Goal: Task Accomplishment & Management: Use online tool/utility

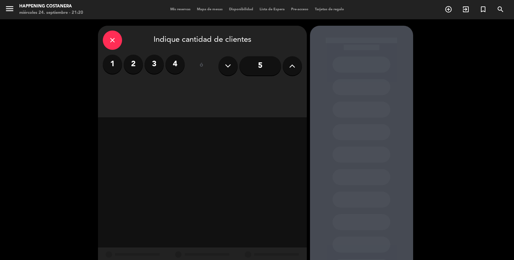
click at [119, 39] on div "close" at bounding box center [112, 40] width 19 height 19
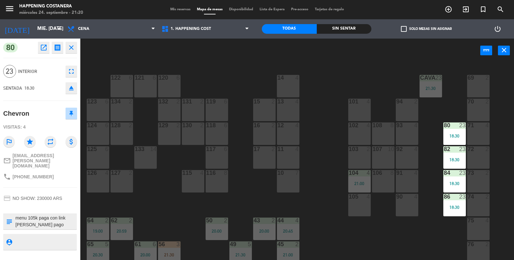
click at [321, 98] on div "69 2 122 6 121 6 120 6 14 4 CAVA 23 21:30 101 4 94 2 70 2 123 6 131 2 134 2 132…" at bounding box center [300, 161] width 429 height 197
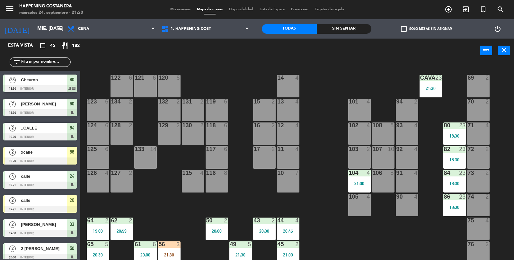
click at [45, 60] on input "text" at bounding box center [46, 62] width 50 height 7
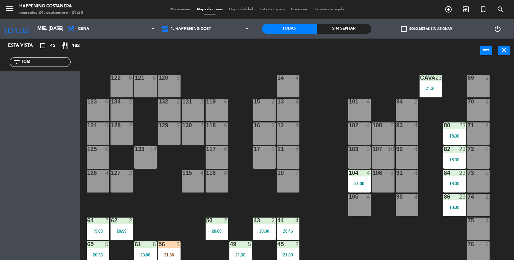
type input "TOM"
click at [459, 7] on span "exit_to_app" at bounding box center [465, 9] width 17 height 11
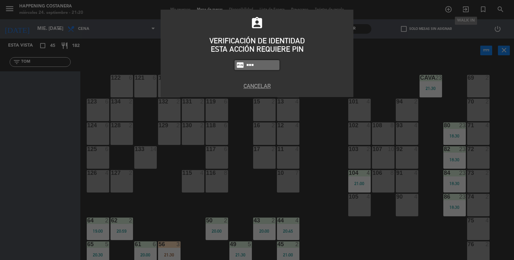
type input "5447"
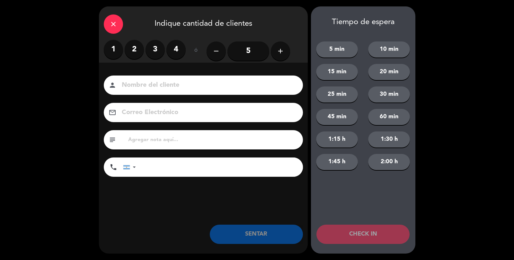
click at [131, 56] on label "2" at bounding box center [134, 49] width 19 height 19
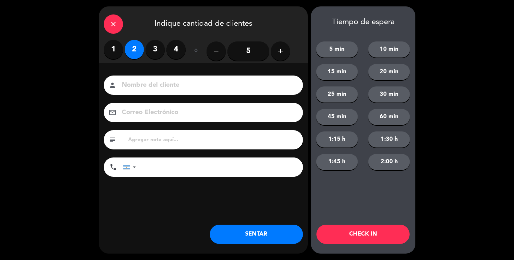
click at [166, 85] on input at bounding box center [208, 85] width 174 height 11
type input "[PERSON_NAME]"
click at [251, 231] on button "SENTAR" at bounding box center [256, 234] width 93 height 19
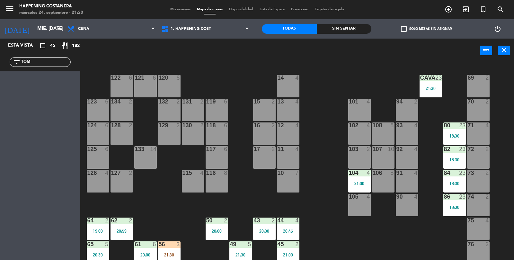
click at [45, 64] on input "TOM" at bounding box center [46, 62] width 50 height 7
type input "T"
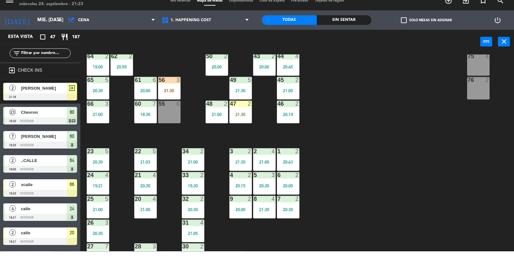
scroll to position [145, 0]
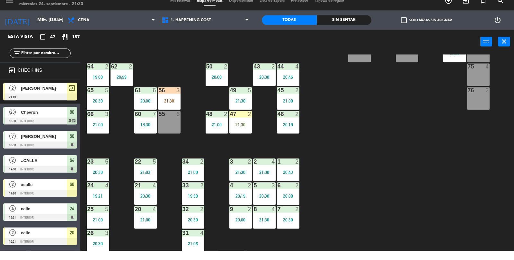
click at [423, 185] on div "69 2 122 6 121 6 120 6 14 4 CAVA 23 21:30 101 4 94 2 70 2 123 6 131 2 134 2 132…" at bounding box center [300, 161] width 429 height 197
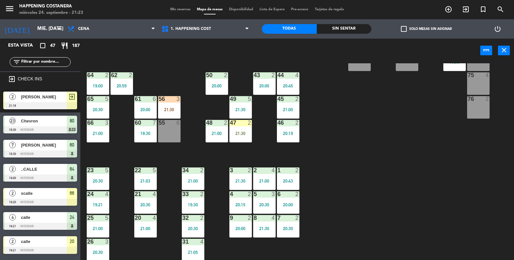
click at [44, 64] on input "text" at bounding box center [46, 62] width 50 height 7
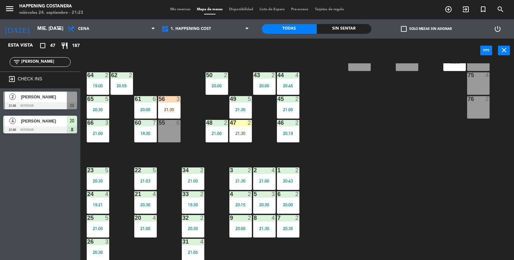
type input "J"
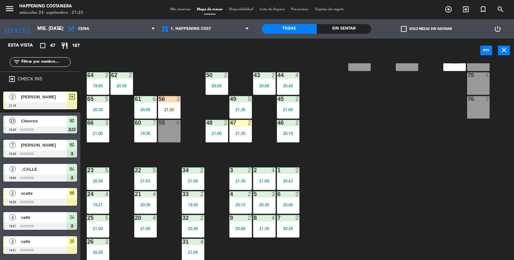
click at [56, 59] on input "text" at bounding box center [46, 62] width 50 height 7
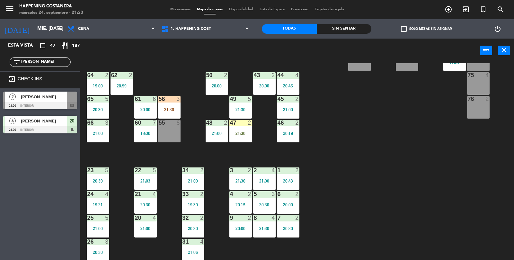
type input "[PERSON_NAME]"
click at [58, 100] on span "[PERSON_NAME]" at bounding box center [44, 97] width 46 height 7
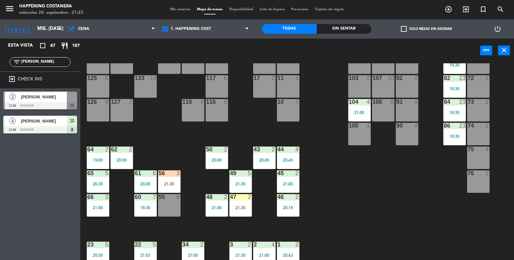
scroll to position [169, 0]
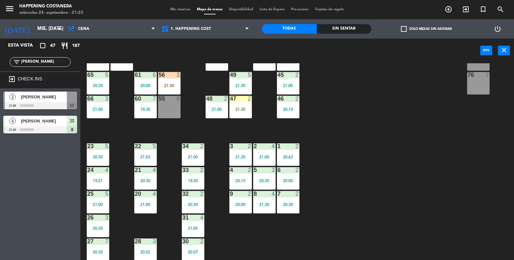
click at [33, 59] on input "[PERSON_NAME]" at bounding box center [46, 62] width 50 height 7
type input "J"
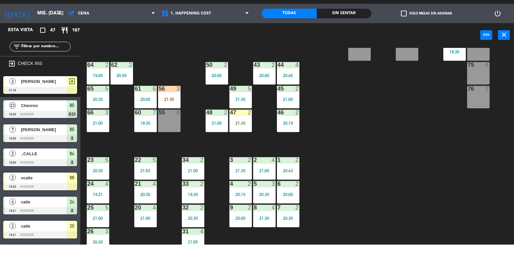
scroll to position [140, 0]
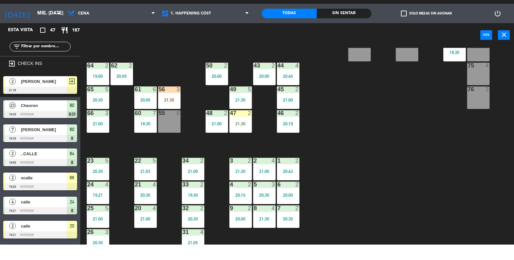
click at [473, 186] on div "69 2 122 6 121 6 120 6 14 4 CAVA 23 21:30 101 4 94 2 70 2 123 6 131 2 134 2 132…" at bounding box center [300, 161] width 429 height 197
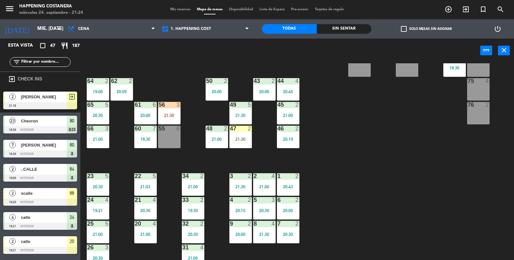
scroll to position [169, 0]
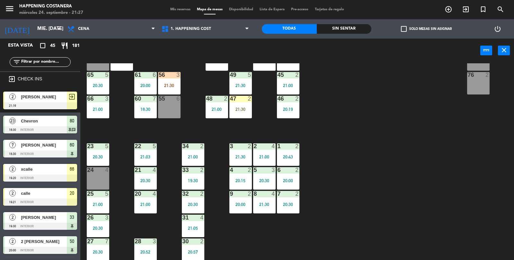
click at [61, 63] on input "text" at bounding box center [46, 62] width 50 height 7
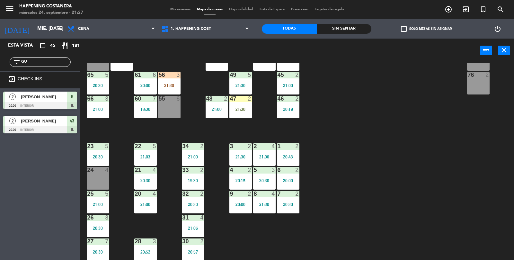
type input "G"
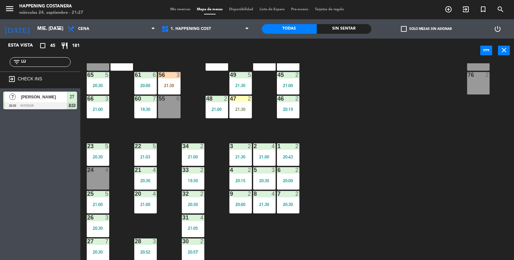
type input "L"
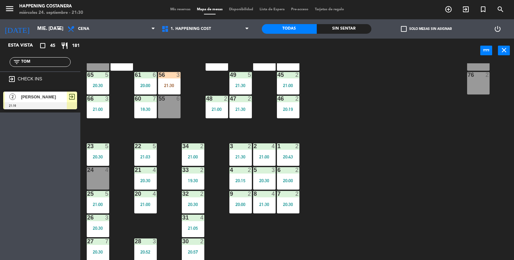
click at [442, 108] on div "69 2 122 6 121 6 120 6 14 4 CAVA 23 21:30 101 4 94 2 70 2 123 6 131 2 134 2 132…" at bounding box center [300, 161] width 429 height 197
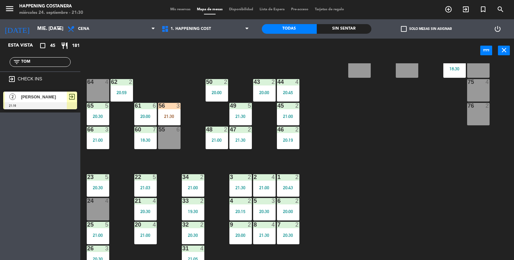
scroll to position [139, 0]
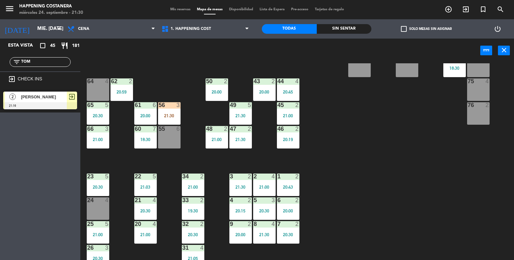
click at [167, 138] on div "55 6" at bounding box center [169, 137] width 23 height 23
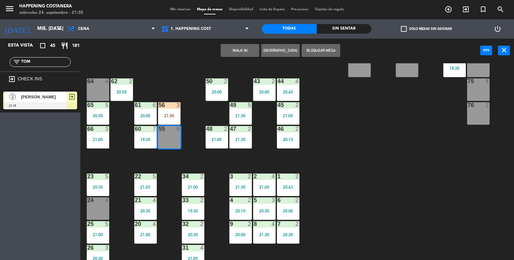
click at [418, 140] on div "69 2 122 6 121 6 120 6 14 4 CAVA 23 21:30 101 4 94 2 70 2 123 6 131 2 134 2 132…" at bounding box center [300, 161] width 429 height 197
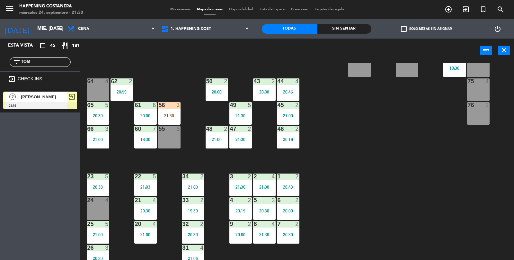
click at [173, 109] on div "56 3 21:30" at bounding box center [169, 113] width 23 height 23
click at [170, 147] on div "55 6" at bounding box center [169, 137] width 23 height 23
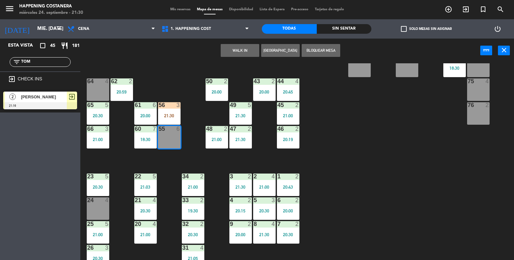
click at [422, 154] on div "69 2 122 6 121 6 120 6 14 4 CAVA 23 21:30 101 4 94 2 70 2 123 6 131 2 134 2 132…" at bounding box center [300, 161] width 429 height 197
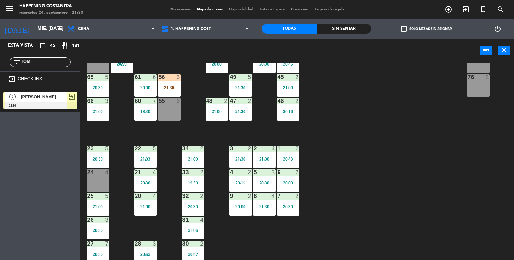
scroll to position [169, 0]
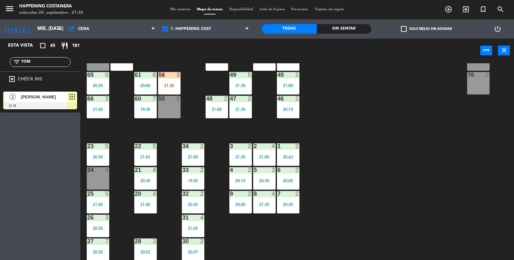
click at [435, 168] on div "69 2 122 6 121 6 120 6 14 4 CAVA 23 21:30 101 4 94 2 70 2 123 6 131 2 134 2 132…" at bounding box center [300, 161] width 429 height 197
click at [48, 65] on input "TOM" at bounding box center [46, 62] width 50 height 7
type input "T"
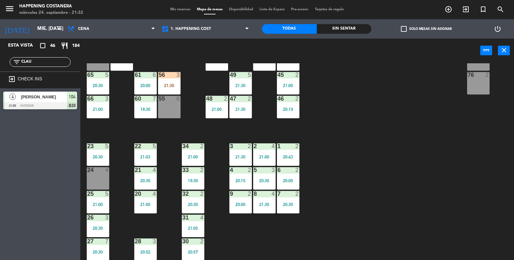
click at [404, 169] on div "69 2 122 6 121 6 120 6 14 4 CAVA 23 21:30 101 4 94 2 70 2 123 6 131 2 134 2 132…" at bounding box center [300, 161] width 429 height 197
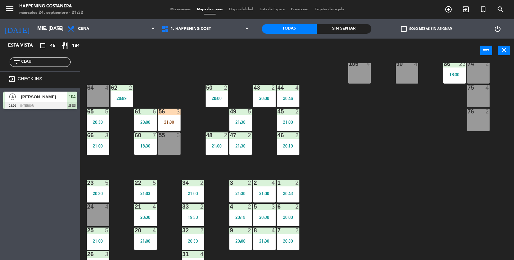
scroll to position [131, 0]
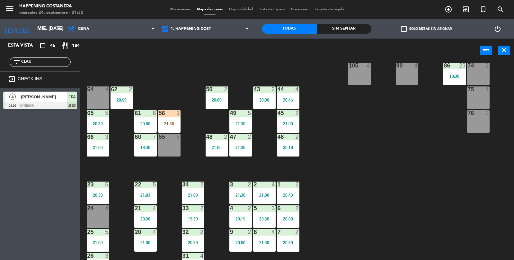
click at [419, 158] on div "69 2 122 6 121 6 120 6 14 4 CAVA 23 21:30 101 4 94 2 70 2 123 6 131 2 134 2 132…" at bounding box center [300, 161] width 429 height 197
click at [47, 61] on input "CLAU" at bounding box center [46, 62] width 50 height 7
type input "C"
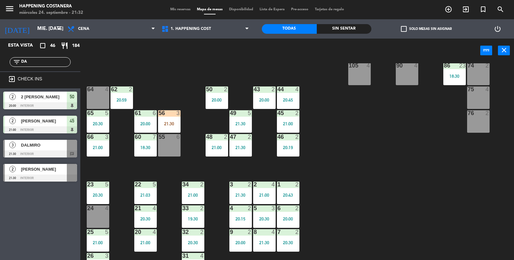
type input "DA"
click at [411, 163] on div "69 2 122 6 121 6 120 6 14 4 CAVA 23 21:30 101 4 94 2 70 2 123 6 131 2 134 2 132…" at bounding box center [300, 161] width 429 height 197
click at [55, 147] on span "DALMIRO" at bounding box center [44, 145] width 46 height 7
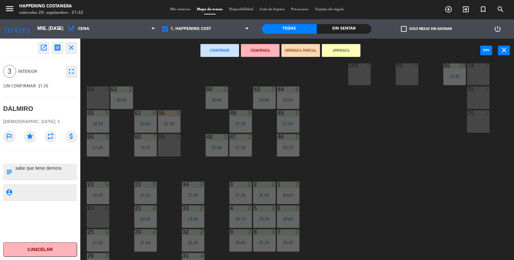
click at [387, 128] on div "69 2 122 6 121 6 120 6 14 4 CAVA 23 21:30 101 4 94 2 70 2 123 6 131 2 134 2 132…" at bounding box center [300, 161] width 429 height 197
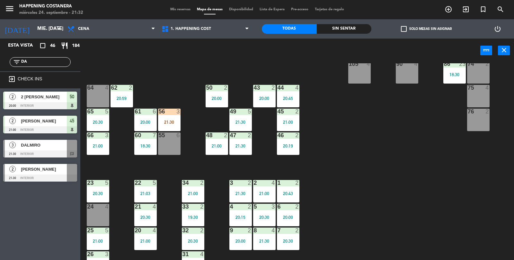
scroll to position [132, 0]
click at [51, 54] on div "filter_list DA" at bounding box center [40, 62] width 80 height 19
click at [54, 62] on input "DA" at bounding box center [46, 62] width 50 height 7
type input "D"
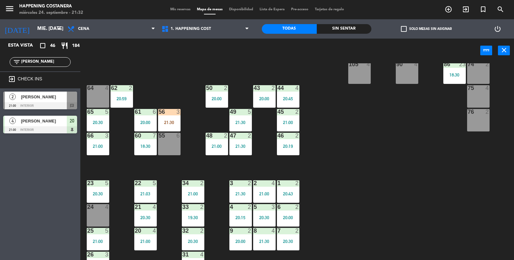
type input "[PERSON_NAME]"
click at [44, 92] on div "[PERSON_NAME]" at bounding box center [43, 97] width 47 height 11
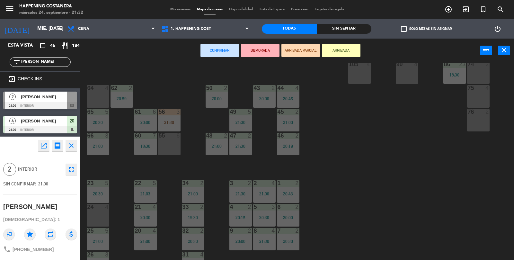
click at [82, 137] on div "open_in_new receipt 9:00 PM mié., [DATE] 2 personas [PERSON_NAME] INTERNAL NOTE…" at bounding box center [40, 198] width 90 height 123
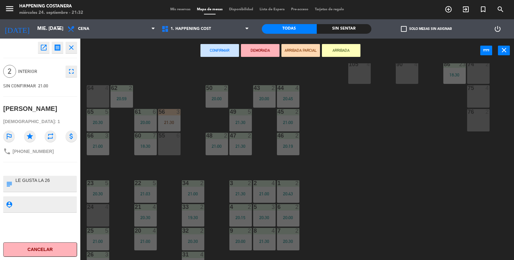
click at [368, 115] on div "69 2 122 6 121 6 120 6 14 4 CAVA 23 21:30 101 4 94 2 70 2 123 6 131 2 134 2 132…" at bounding box center [300, 161] width 429 height 197
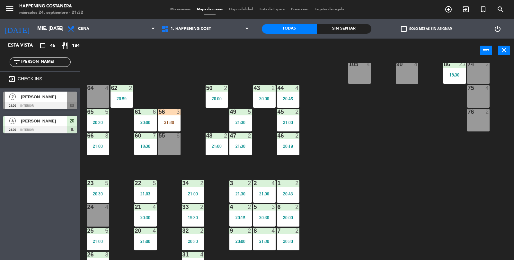
click at [51, 96] on span "[PERSON_NAME]" at bounding box center [44, 97] width 46 height 7
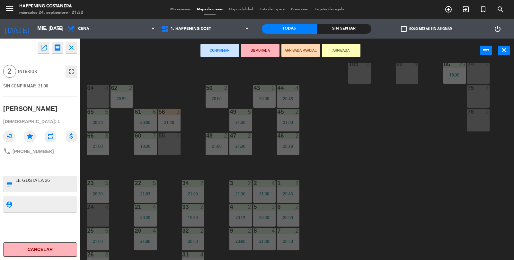
click at [100, 95] on div "64 4" at bounding box center [98, 96] width 23 height 23
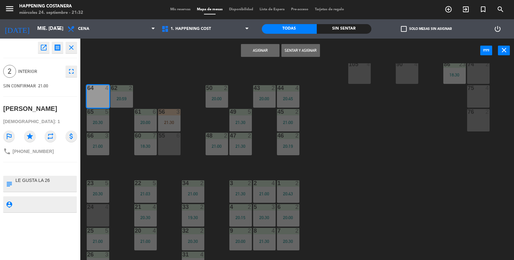
click at [256, 55] on button "Asignar" at bounding box center [260, 50] width 39 height 13
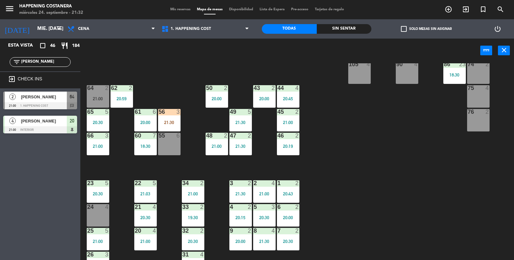
click at [95, 98] on div "21:00" at bounding box center [98, 98] width 23 height 5
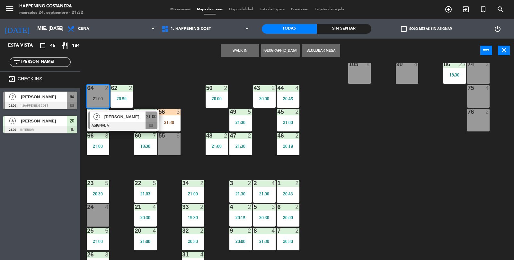
click at [121, 121] on div "[PERSON_NAME]" at bounding box center [125, 117] width 42 height 11
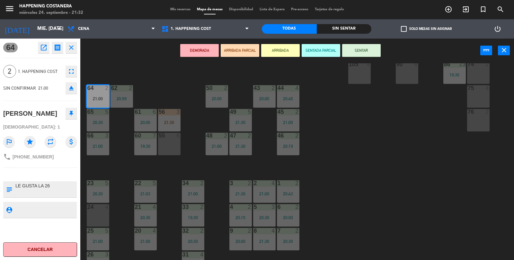
click at [376, 44] on button "SENTAR" at bounding box center [361, 50] width 39 height 13
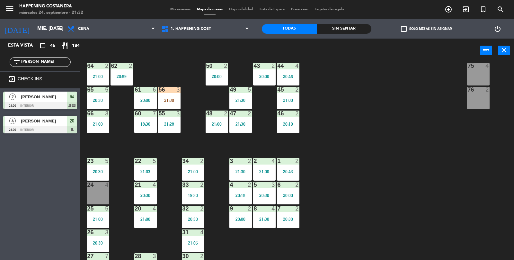
scroll to position [157, 0]
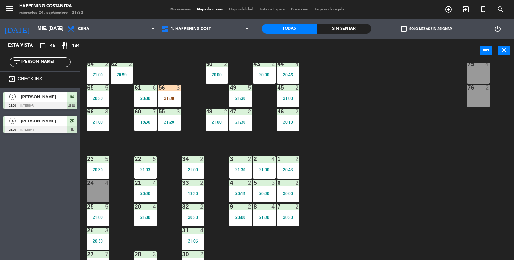
click at [42, 77] on div "CHECK INS" at bounding box center [44, 80] width 62 height 10
click at [39, 63] on input "[PERSON_NAME]" at bounding box center [46, 62] width 50 height 7
type input "J"
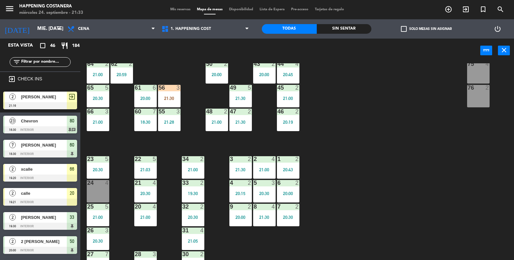
click at [424, 14] on div "add_circle_outline exit_to_app turned_in_not search" at bounding box center [450, 10] width 129 height 12
click at [424, 28] on label "check_box_outline_blank Solo mesas sin asignar" at bounding box center [426, 29] width 51 height 6
click at [427, 29] on input "check_box_outline_blank Solo mesas sin asignar" at bounding box center [427, 29] width 0 height 0
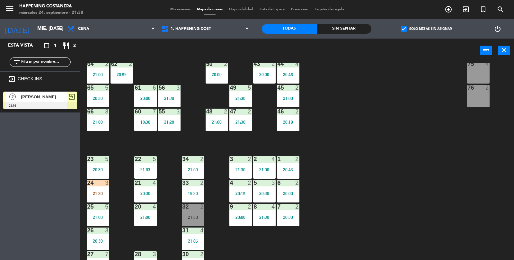
scroll to position [169, 0]
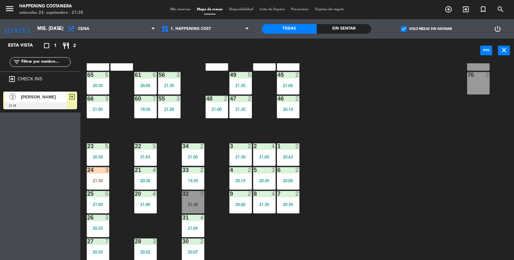
click at [100, 180] on div "21:30" at bounding box center [98, 180] width 23 height 5
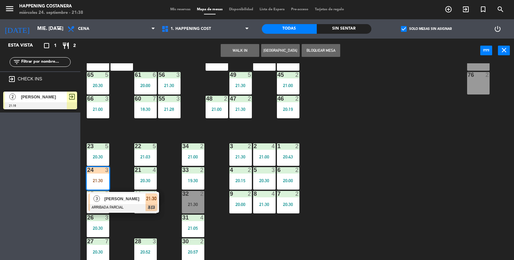
click at [133, 211] on div "3 [PERSON_NAME] ARRIBADA PARCIAL 21:30 chat" at bounding box center [123, 202] width 72 height 21
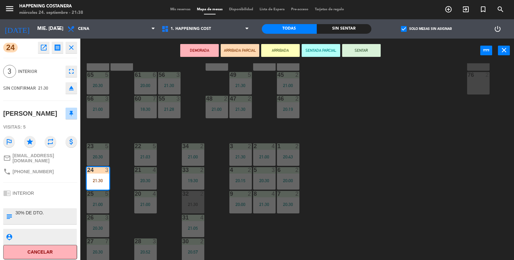
click at [404, 147] on div "69 2 122 6 121 6 120 6 14 4 CAVA 23 21:30 101 4 94 2 70 2 123 6 131 2 134 2 132…" at bounding box center [300, 161] width 429 height 197
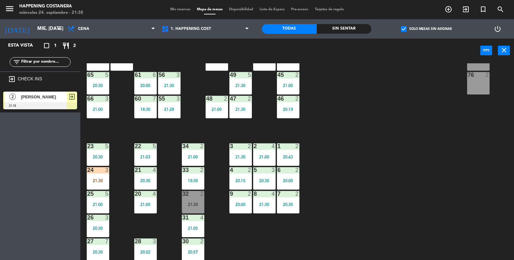
click at [91, 179] on div "21:30" at bounding box center [98, 180] width 23 height 5
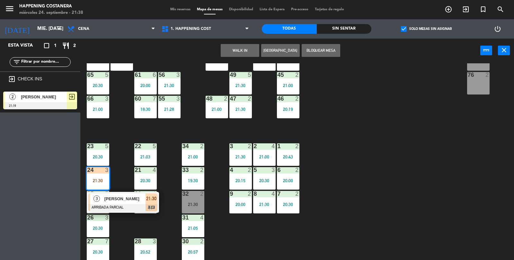
click at [372, 157] on div "69 2 122 6 121 6 120 6 14 4 CAVA 23 21:30 101 4 94 2 70 2 123 6 131 2 134 2 132…" at bounding box center [300, 161] width 429 height 197
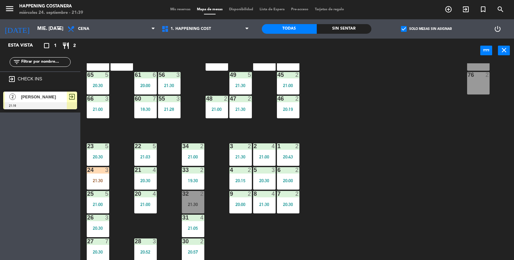
click at [203, 208] on div "32 2 21:30" at bounding box center [193, 202] width 23 height 23
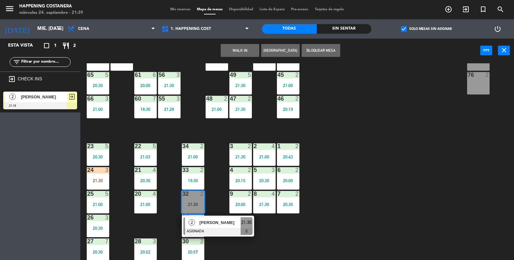
click at [228, 230] on div at bounding box center [218, 231] width 69 height 7
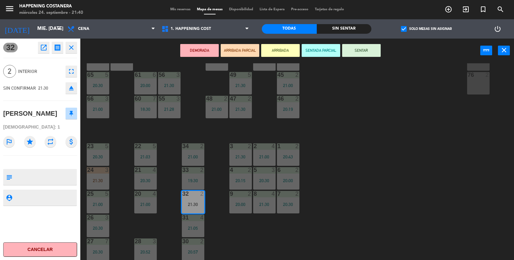
click at [457, 165] on div "69 2 122 6 121 6 120 6 14 4 CAVA 23 21:30 101 4 94 2 70 2 123 6 131 2 134 2 132…" at bounding box center [300, 161] width 429 height 197
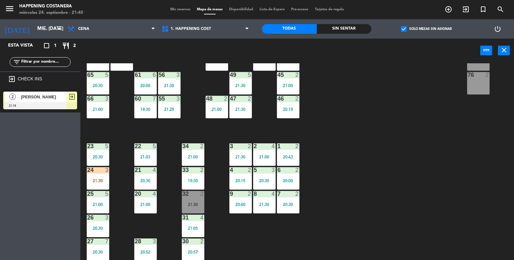
click at [92, 180] on div "21:30" at bounding box center [98, 180] width 23 height 5
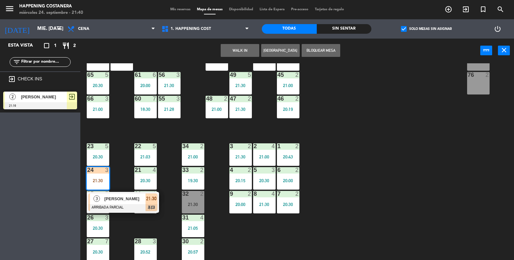
click at [404, 160] on div "69 2 122 6 121 6 120 6 14 4 CAVA 23 21:30 101 4 94 2 70 2 123 6 131 2 134 2 132…" at bounding box center [300, 161] width 429 height 197
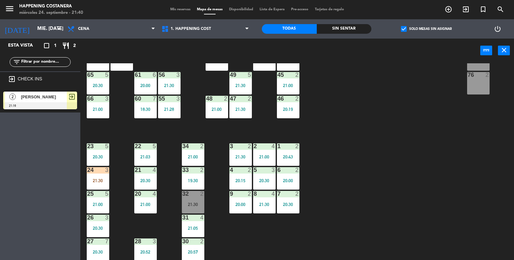
click at [356, 150] on div "69 2 122 6 121 6 120 6 14 4 CAVA 23 21:30 101 4 94 2 70 2 123 6 131 2 134 2 132…" at bounding box center [300, 161] width 429 height 197
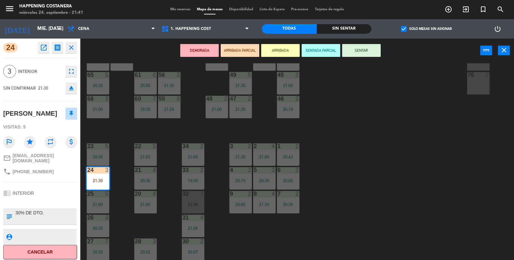
click at [374, 183] on div "69 2 122 6 121 6 120 6 14 4 CAVA 23 21:30 101 4 94 2 70 2 123 6 131 2 134 2 132…" at bounding box center [300, 161] width 429 height 197
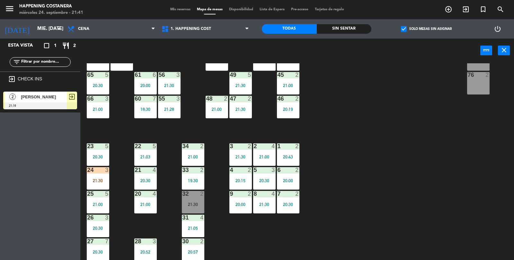
click at [102, 172] on div at bounding box center [98, 170] width 11 height 6
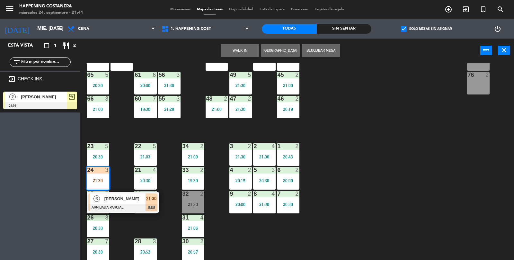
click at [496, 141] on div "69 2 122 6 121 6 120 6 14 4 CAVA 23 21:30 101 4 94 2 70 2 123 6 131 2 134 2 132…" at bounding box center [300, 161] width 429 height 197
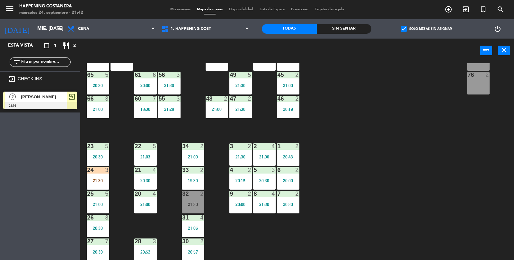
click at [198, 193] on div "2" at bounding box center [203, 194] width 11 height 6
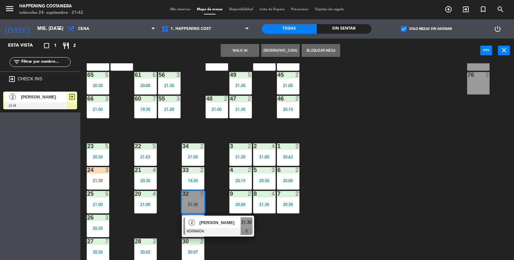
click at [216, 222] on span "[PERSON_NAME]" at bounding box center [220, 222] width 41 height 7
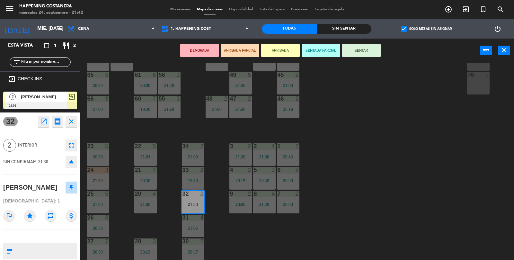
click at [361, 51] on button "SENTAR" at bounding box center [361, 50] width 39 height 13
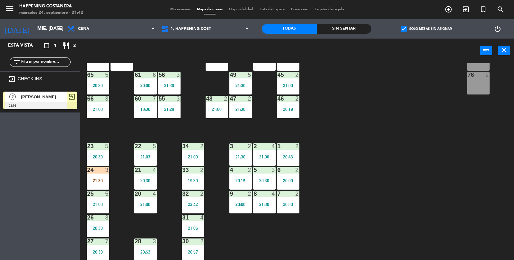
click at [425, 106] on div "69 2 122 6 121 6 120 6 14 4 CAVA 23 21:30 101 4 94 2 70 2 123 6 131 2 134 2 132…" at bounding box center [300, 161] width 429 height 197
click at [404, 137] on div "69 2 122 6 121 6 120 6 14 4 CAVA 23 21:30 101 4 94 2 70 2 123 6 131 2 134 2 132…" at bounding box center [300, 161] width 429 height 197
click at [429, 154] on div "69 2 122 6 121 6 120 6 14 4 CAVA 23 21:30 101 4 94 2 70 2 123 6 131 2 134 2 132…" at bounding box center [300, 161] width 429 height 197
click at [424, 142] on div "69 2 122 6 121 6 120 6 14 4 CAVA 23 21:30 101 4 94 2 70 2 123 6 131 2 134 2 132…" at bounding box center [300, 161] width 429 height 197
click at [93, 174] on div "24 3 21:30" at bounding box center [98, 178] width 23 height 23
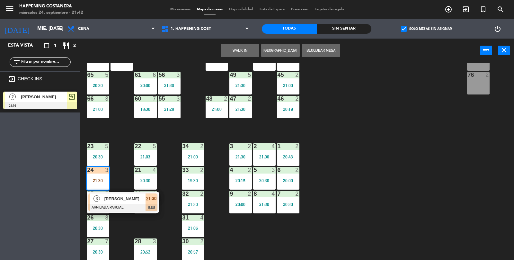
click at [119, 204] on div at bounding box center [122, 207] width 69 height 7
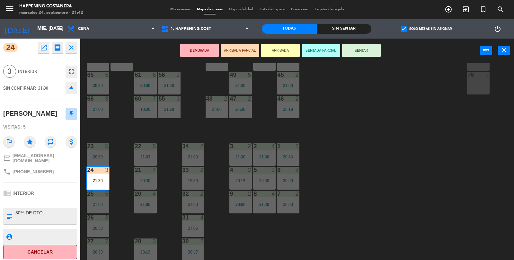
click at [70, 92] on button "eject" at bounding box center [72, 88] width 12 height 12
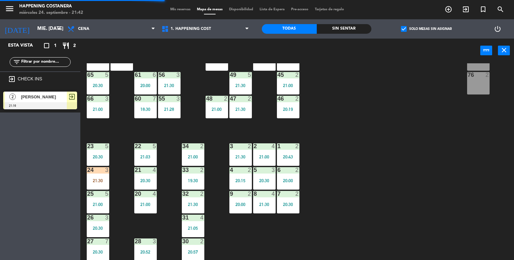
click at [54, 105] on div at bounding box center [40, 105] width 74 height 7
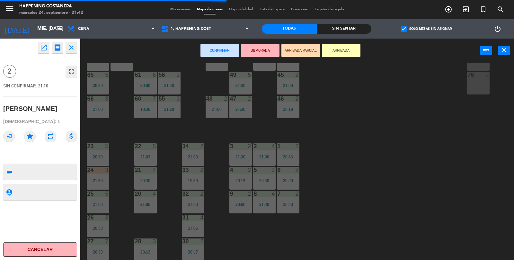
click at [440, 139] on div "69 2 122 6 121 6 120 6 14 4 CAVA 23 21:30 101 4 94 2 70 2 123 6 131 2 134 2 132…" at bounding box center [300, 161] width 429 height 197
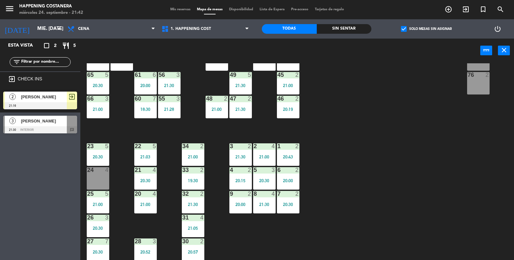
click at [61, 102] on div at bounding box center [40, 105] width 74 height 7
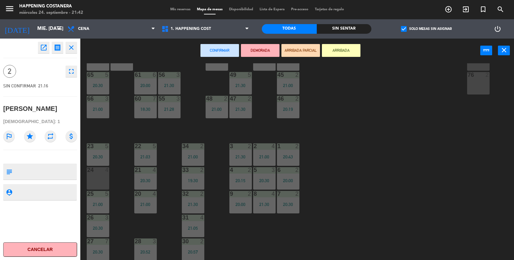
click at [103, 170] on div "4" at bounding box center [108, 170] width 11 height 6
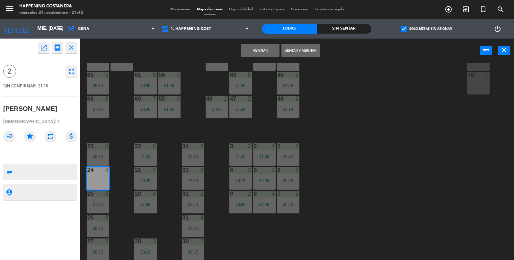
click at [274, 56] on button "Asignar" at bounding box center [260, 50] width 39 height 13
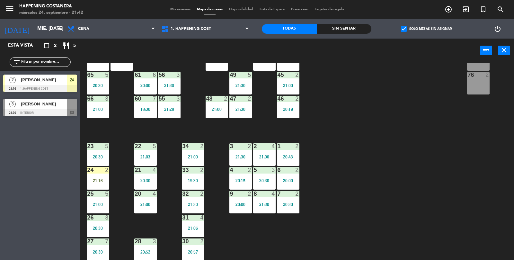
click at [95, 186] on div "24 2 21:16" at bounding box center [98, 178] width 23 height 23
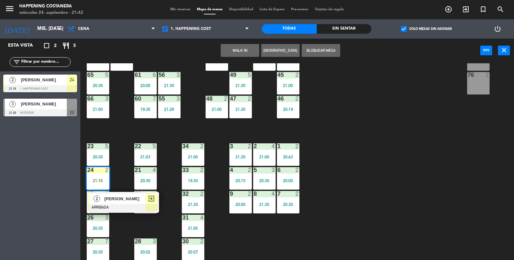
click at [114, 199] on span "[PERSON_NAME]" at bounding box center [124, 198] width 41 height 7
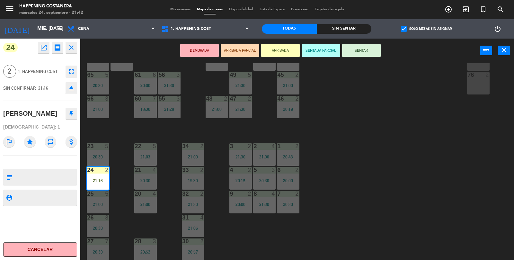
click at [369, 44] on button "SENTAR" at bounding box center [361, 50] width 39 height 13
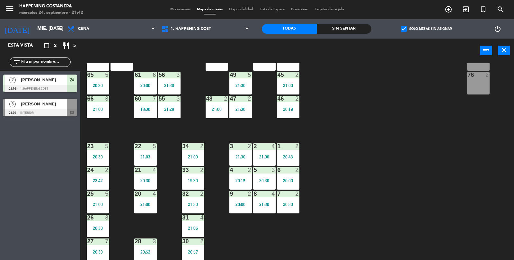
click at [387, 96] on div "69 2 122 6 121 6 120 6 14 4 CAVA 23 21:30 101 4 94 2 70 2 123 6 131 2 134 2 132…" at bounding box center [300, 161] width 429 height 197
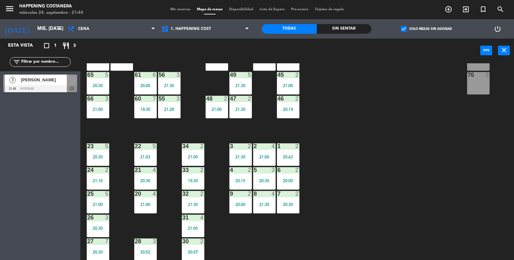
click at [177, 115] on div "55 3 21:28" at bounding box center [169, 107] width 23 height 23
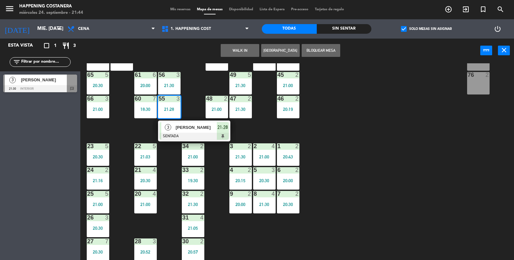
click at [394, 127] on div "69 2 122 6 121 6 120 6 14 4 CAVA 23 21:30 101 4 94 2 70 2 123 6 131 2 134 2 132…" at bounding box center [300, 161] width 429 height 197
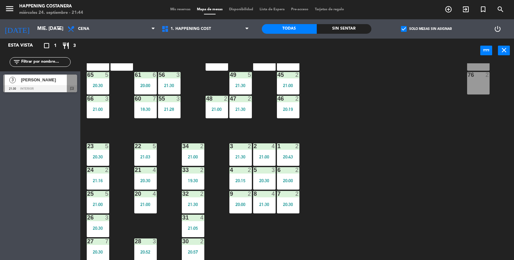
click at [401, 130] on div "69 2 122 6 121 6 120 6 14 4 CAVA 23 21:30 101 4 94 2 70 2 123 6 131 2 134 2 132…" at bounding box center [300, 161] width 429 height 197
click at [412, 122] on div "69 2 122 6 121 6 120 6 14 4 CAVA 23 21:30 101 4 94 2 70 2 123 6 131 2 134 2 132…" at bounding box center [300, 161] width 429 height 197
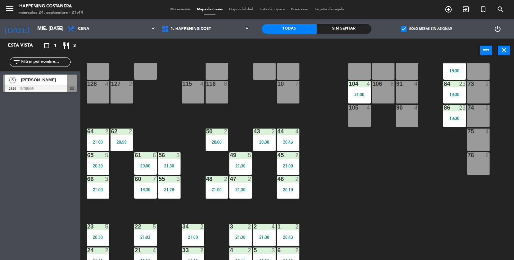
scroll to position [44, 0]
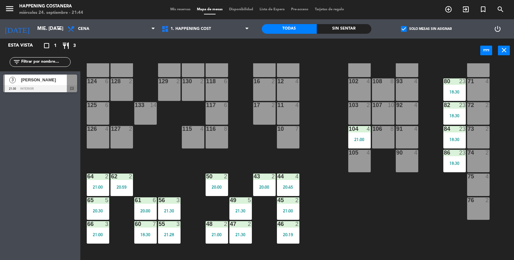
click at [460, 110] on div "82 23 18:30" at bounding box center [455, 113] width 23 height 23
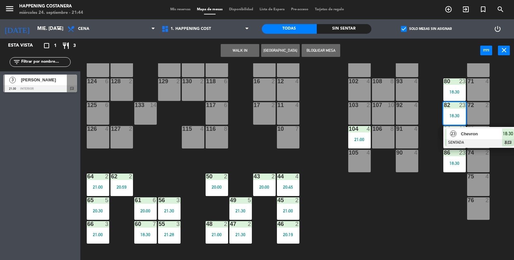
click at [310, 219] on div "69 2 122 6 121 6 120 6 14 4 CAVA 23 21:30 101 4 94 2 70 2 123 6 131 2 134 2 132…" at bounding box center [300, 161] width 429 height 197
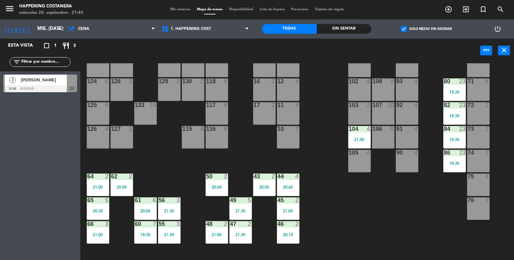
click at [349, 141] on div "21:00" at bounding box center [359, 139] width 23 height 5
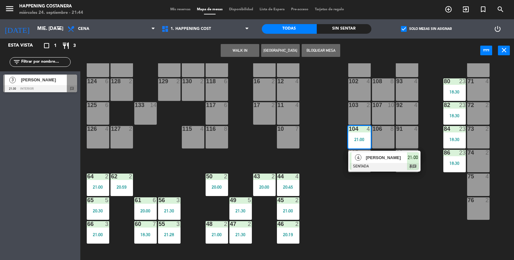
click at [388, 160] on span "[PERSON_NAME]" at bounding box center [386, 157] width 41 height 7
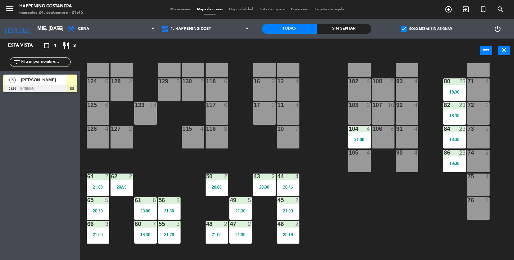
click at [407, 244] on div "69 2 122 6 121 6 120 6 14 4 CAVA 23 21:30 101 4 94 2 70 2 123 6 131 2 134 2 132…" at bounding box center [300, 161] width 429 height 197
click at [408, 26] on label "check_box Solo mesas sin asignar" at bounding box center [426, 29] width 51 height 6
click at [427, 29] on input "check_box Solo mesas sin asignar" at bounding box center [427, 29] width 0 height 0
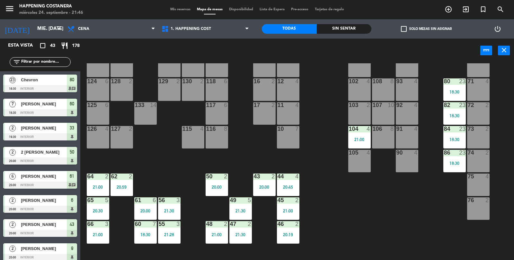
click at [349, 209] on div "69 2 122 6 121 6 120 6 14 4 CAVA 23 21:30 101 4 94 2 70 2 123 6 131 2 134 2 132…" at bounding box center [300, 161] width 429 height 197
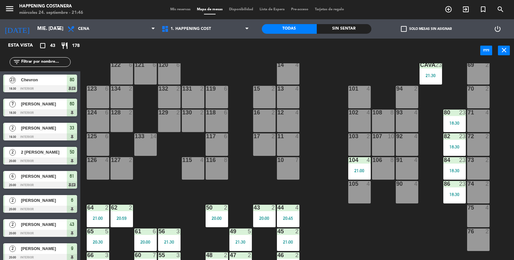
scroll to position [0, 0]
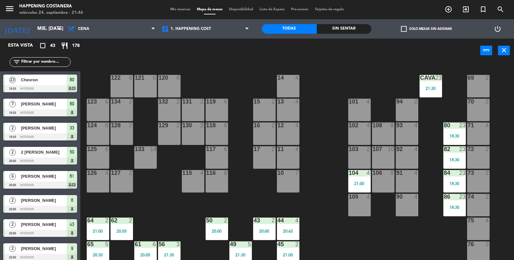
click at [428, 78] on div at bounding box center [431, 78] width 11 height 6
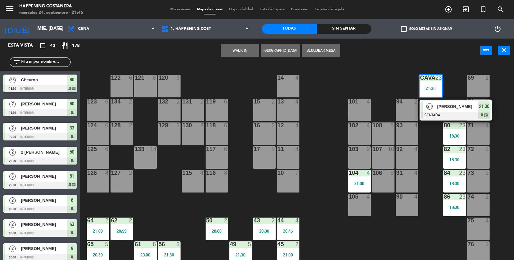
click at [323, 182] on div "69 2 122 6 121 6 120 6 14 4 CAVA 23 21:30 23 [PERSON_NAME] SENTADA 21:30 chat 1…" at bounding box center [300, 161] width 429 height 197
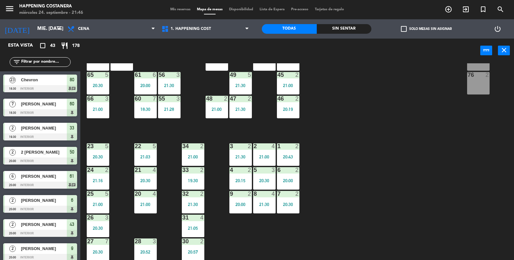
click at [341, 191] on div "69 2 122 6 121 6 120 6 14 4 CAVA 23 21:30 101 4 94 2 70 2 123 6 131 2 134 2 132…" at bounding box center [300, 161] width 429 height 197
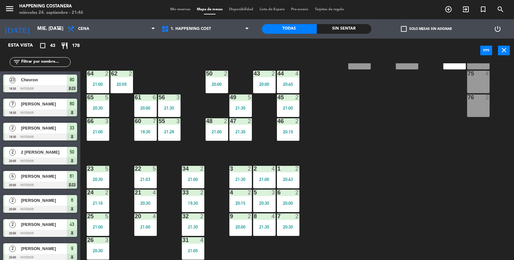
scroll to position [147, 0]
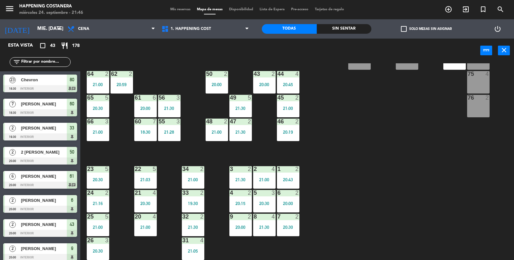
click at [46, 62] on input "text" at bounding box center [46, 62] width 50 height 7
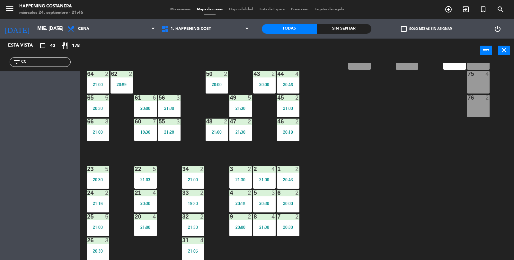
type input "C"
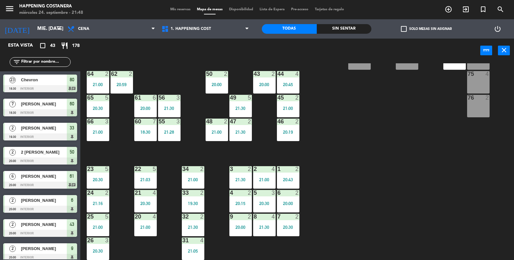
click at [393, 159] on div "69 2 122 6 121 6 120 6 14 4 CAVA 23 21:30 101 4 94 2 70 2 123 6 131 2 134 2 132…" at bounding box center [300, 161] width 429 height 197
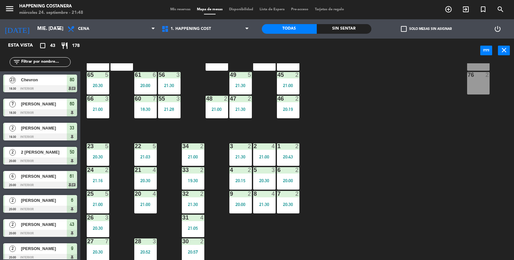
scroll to position [162, 0]
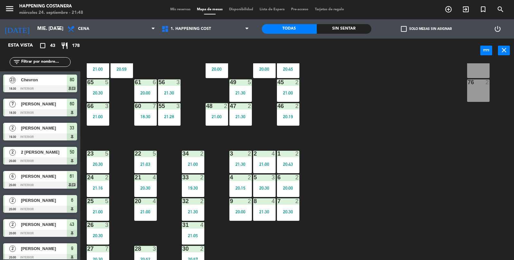
click at [286, 123] on div "46 2 20:19" at bounding box center [288, 114] width 23 height 23
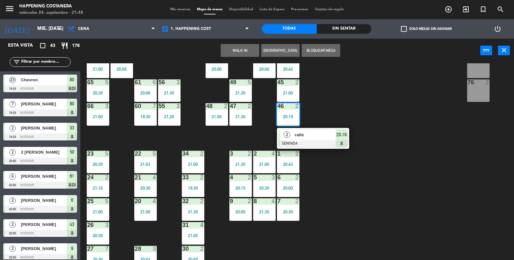
click at [312, 139] on div "calle" at bounding box center [315, 135] width 42 height 11
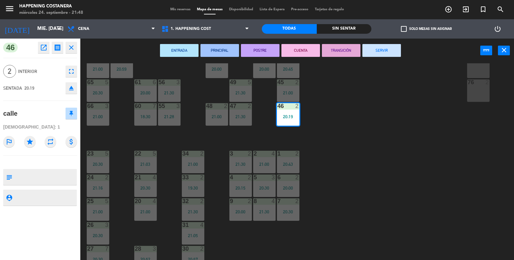
click at [308, 55] on button "CUENTA" at bounding box center [301, 50] width 39 height 13
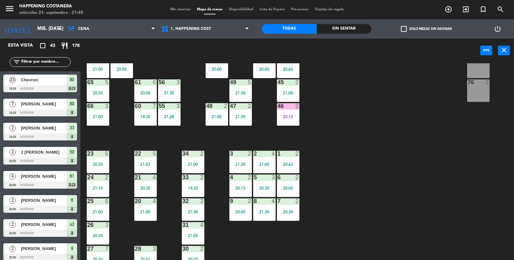
scroll to position [0, 0]
click at [444, 158] on div "69 2 122 6 121 6 120 6 14 4 CAVA 23 21:30 101 4 94 2 70 2 123 6 131 2 134 2 132…" at bounding box center [300, 161] width 429 height 197
click at [292, 123] on div "46 2 20:19" at bounding box center [288, 114] width 23 height 23
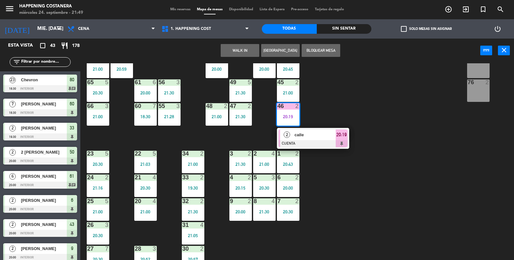
click at [320, 135] on span "calle" at bounding box center [315, 134] width 41 height 7
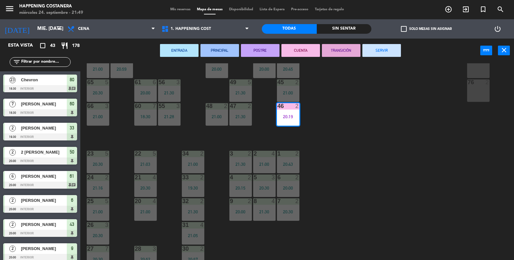
click at [400, 52] on button "SERVIR" at bounding box center [382, 50] width 39 height 13
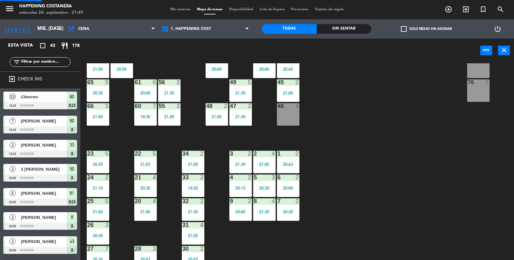
click at [425, 140] on div "69 2 122 6 121 6 120 6 14 4 CAVA 23 21:30 101 4 94 2 70 2 123 6 131 2 134 2 132…" at bounding box center [300, 161] width 429 height 197
